Goal: Task Accomplishment & Management: Use online tool/utility

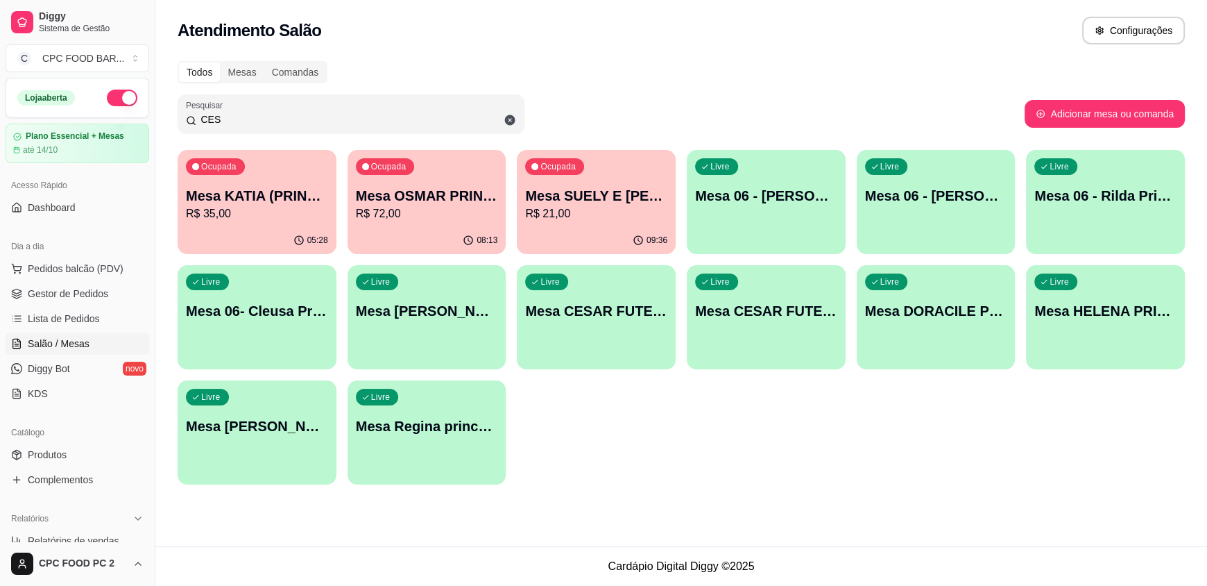
drag, startPoint x: 271, startPoint y: 112, endPoint x: 178, endPoint y: 104, distance: 94.0
click at [181, 115] on div "Pesquisar CES" at bounding box center [351, 113] width 347 height 39
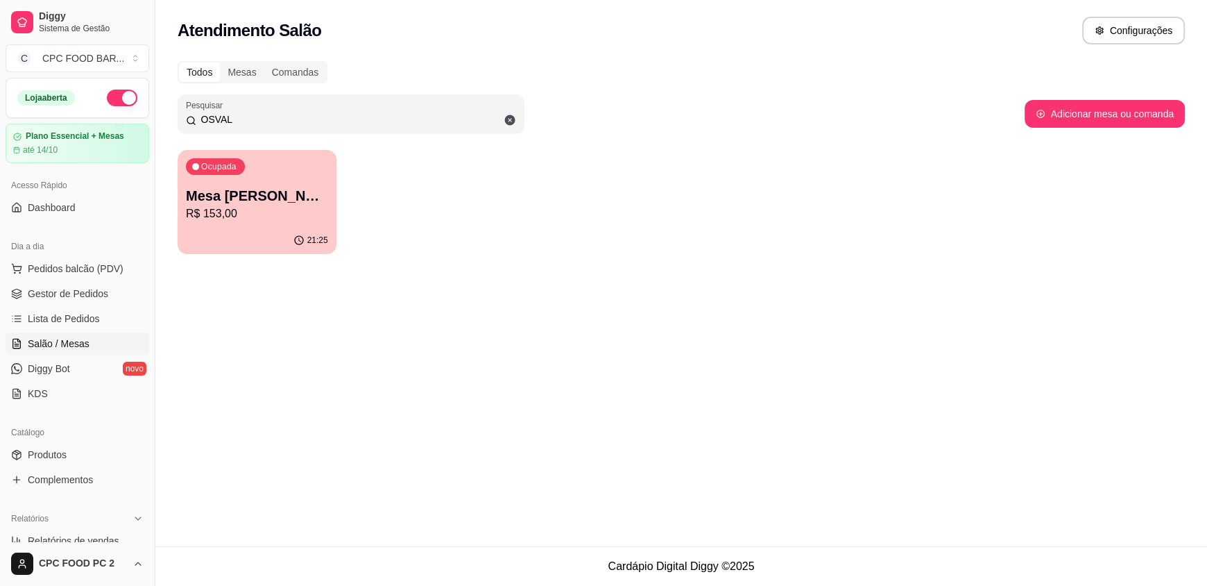
type input "OSVAL"
click at [260, 203] on p "Mesa [PERSON_NAME]" at bounding box center [257, 195] width 142 height 19
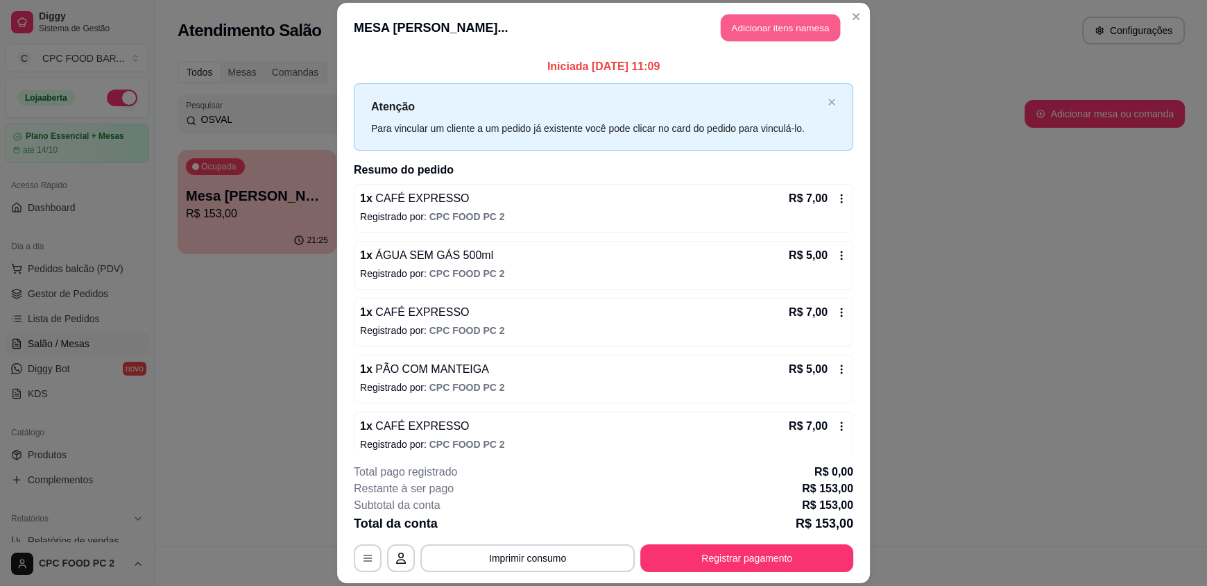
click at [763, 35] on button "Adicionar itens na mesa" at bounding box center [780, 28] width 119 height 27
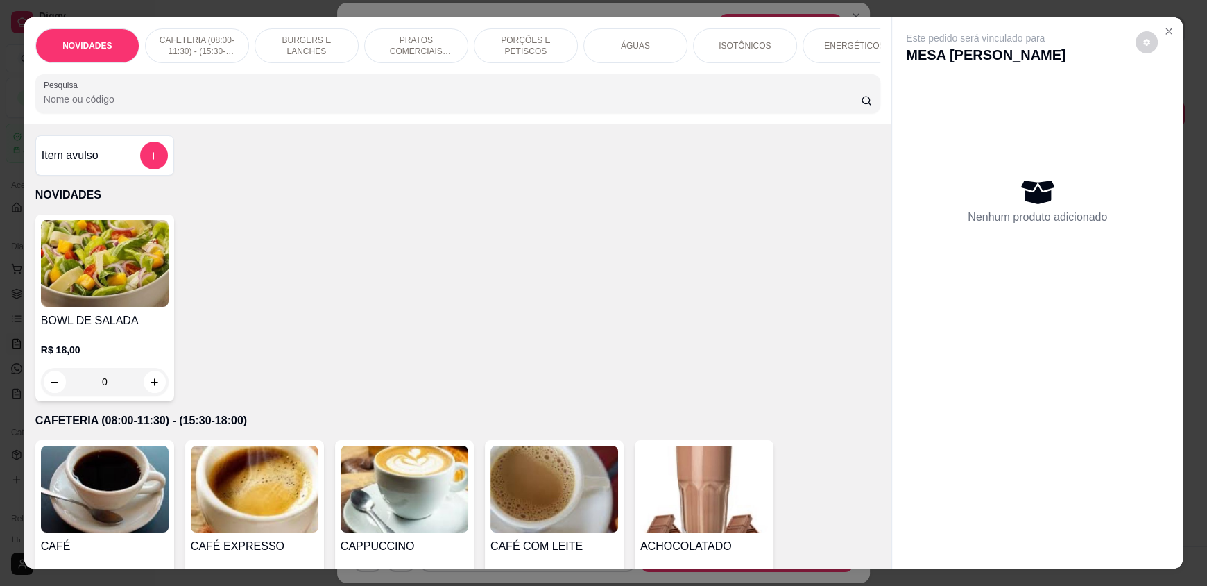
click at [395, 106] on input "Pesquisa" at bounding box center [453, 99] width 818 height 14
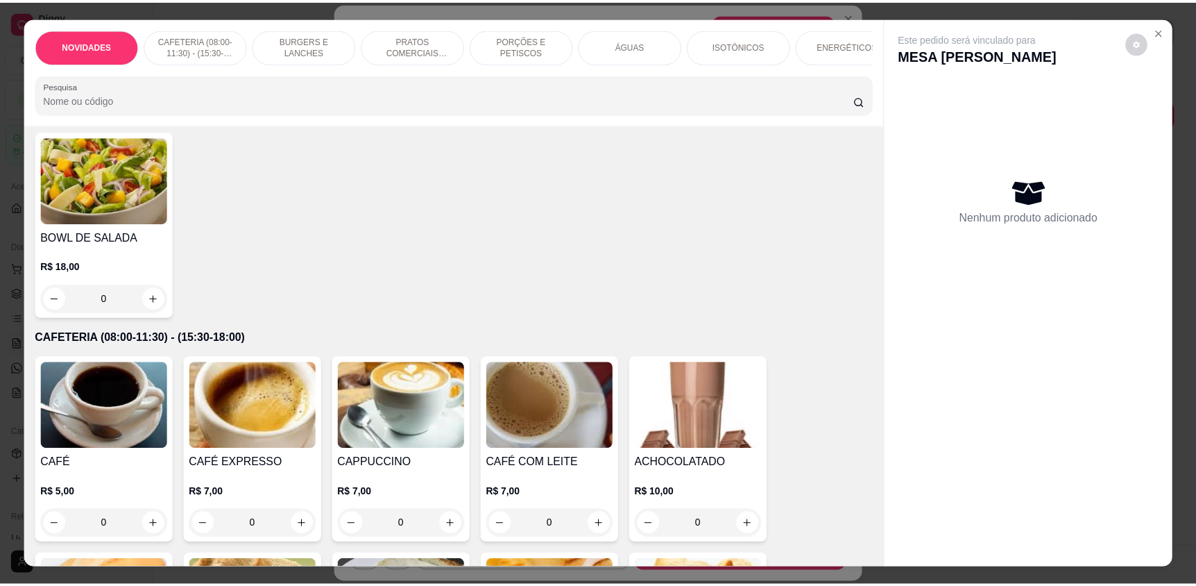
scroll to position [139, 0]
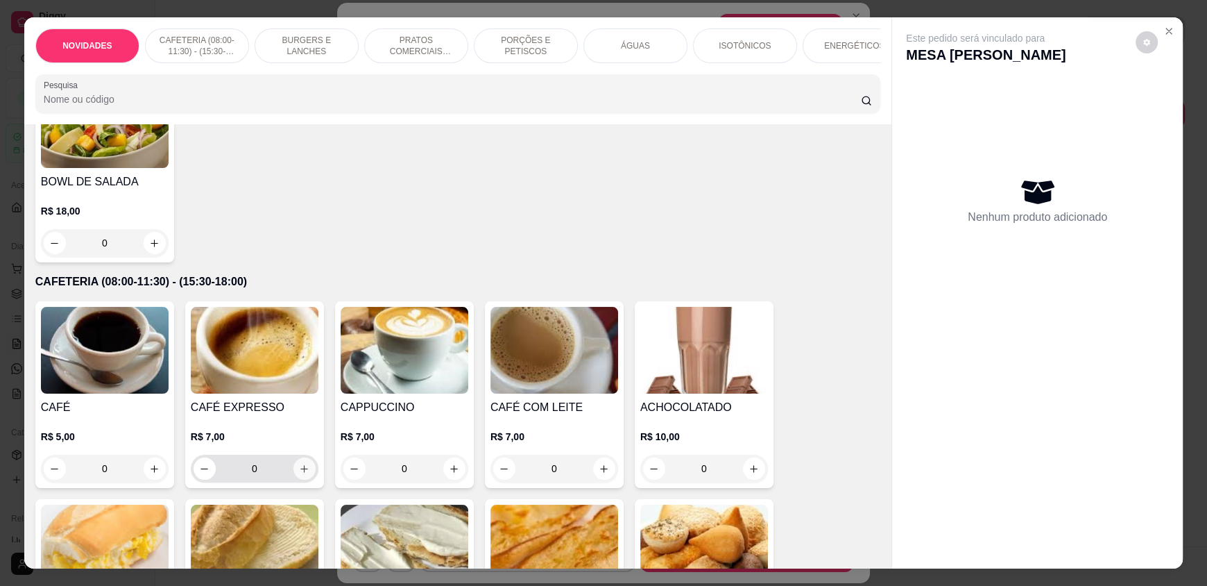
click at [294, 475] on button "increase-product-quantity" at bounding box center [305, 468] width 22 height 22
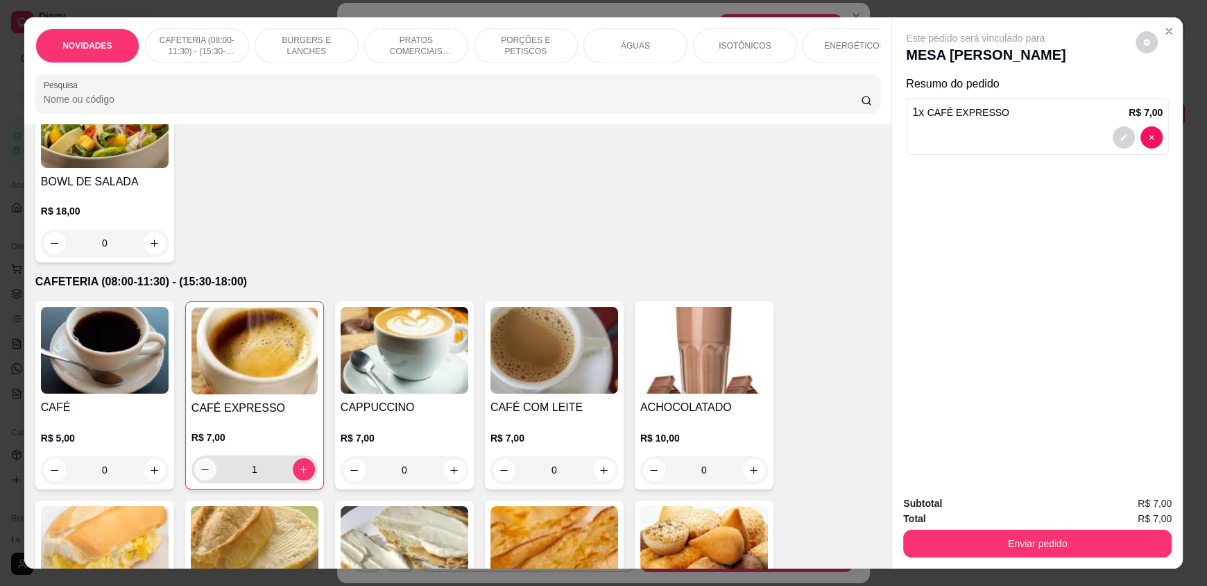
click at [200, 475] on icon "decrease-product-quantity" at bounding box center [205, 469] width 10 height 10
type input "0"
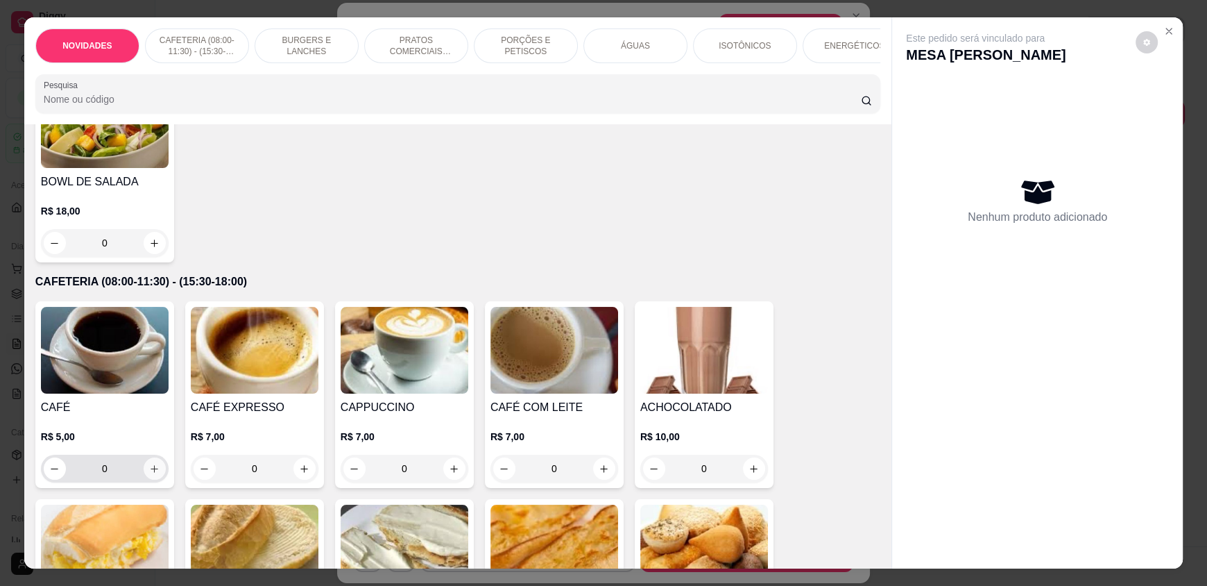
click at [149, 474] on icon "increase-product-quantity" at bounding box center [154, 469] width 10 height 10
type input "1"
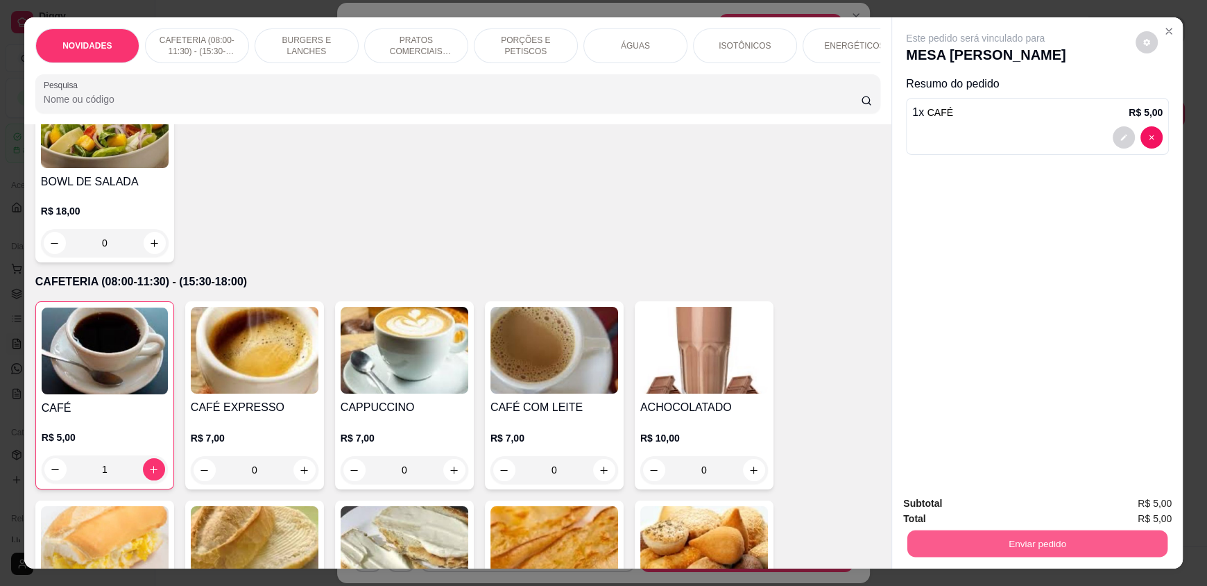
click at [1006, 543] on button "Enviar pedido" at bounding box center [1038, 542] width 260 height 27
click at [1147, 511] on button "Enviar pedido" at bounding box center [1136, 509] width 76 height 26
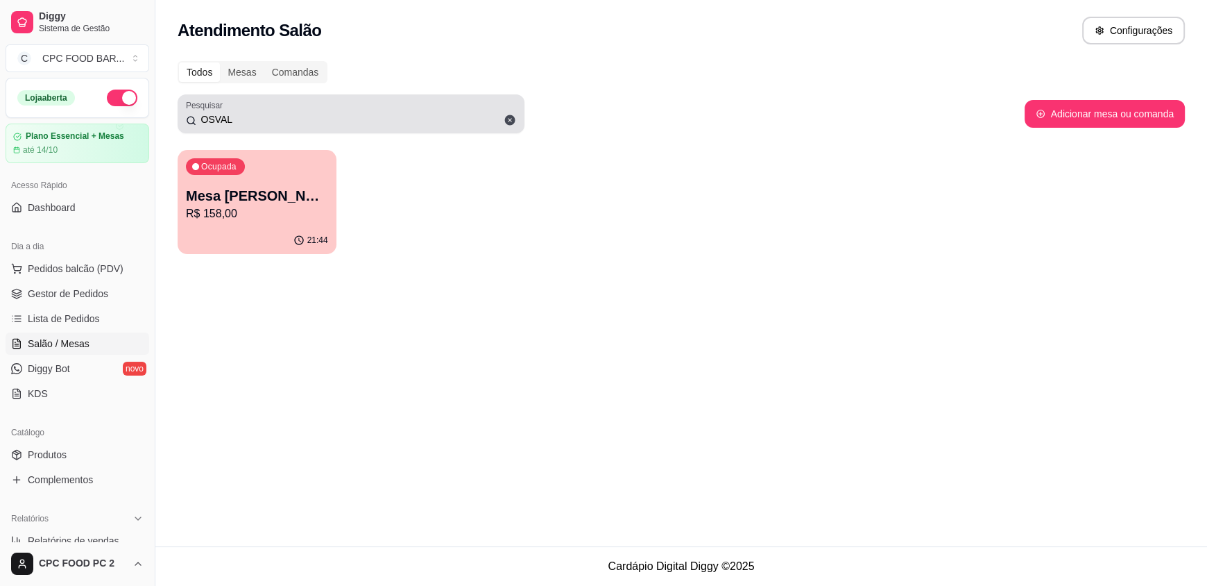
click at [506, 118] on icon at bounding box center [510, 120] width 10 height 10
